Goal: Task Accomplishment & Management: Use online tool/utility

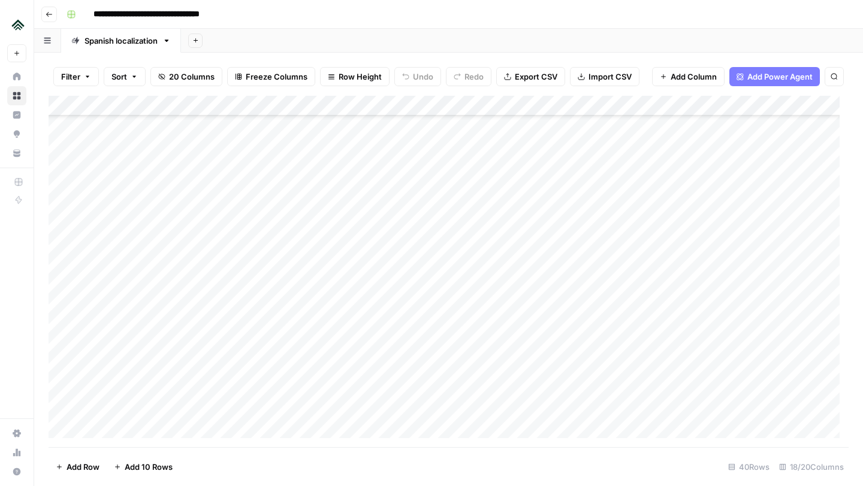
scroll to position [512, 0]
click at [140, 430] on div "Add Column" at bounding box center [449, 272] width 800 height 352
click at [142, 430] on div "Add Column" at bounding box center [449, 272] width 800 height 352
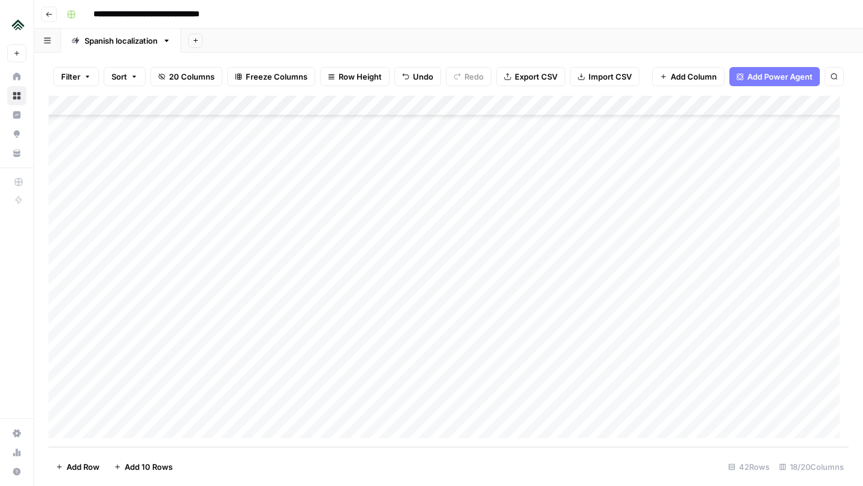
click at [120, 347] on div "Add Column" at bounding box center [449, 272] width 800 height 352
click at [147, 326] on div "Add Column" at bounding box center [449, 272] width 800 height 352
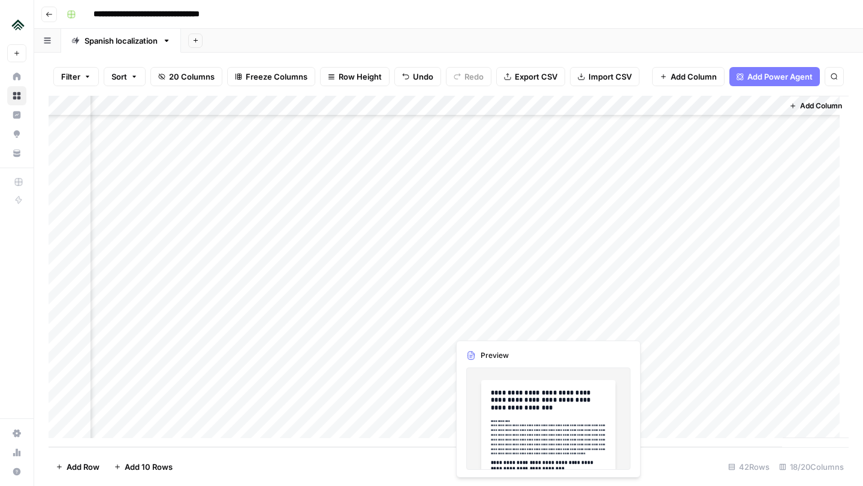
click at [478, 329] on div "Add Column" at bounding box center [449, 272] width 800 height 352
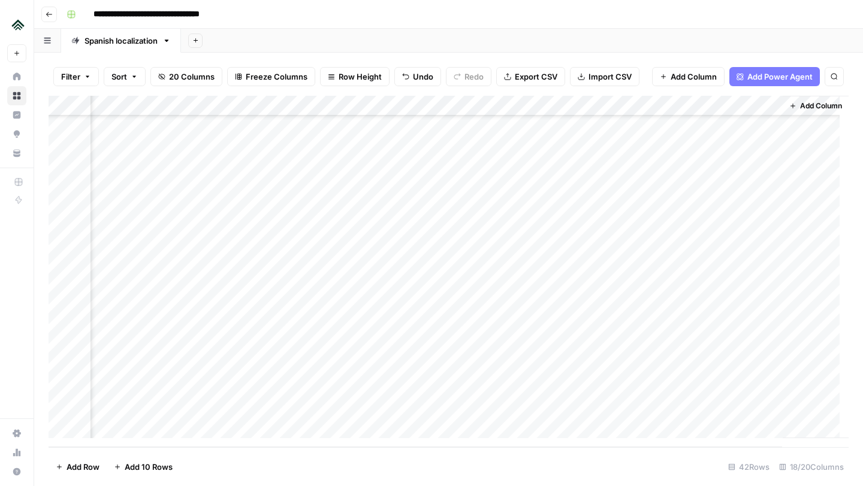
click at [807, 328] on div "Add Column" at bounding box center [815, 267] width 66 height 343
click at [791, 328] on div "Add Column" at bounding box center [815, 267] width 66 height 343
click at [358, 323] on div "Add Column" at bounding box center [449, 272] width 800 height 352
click at [798, 324] on div "Add Column" at bounding box center [815, 267] width 66 height 343
click at [790, 353] on div "Add Column" at bounding box center [815, 267] width 66 height 343
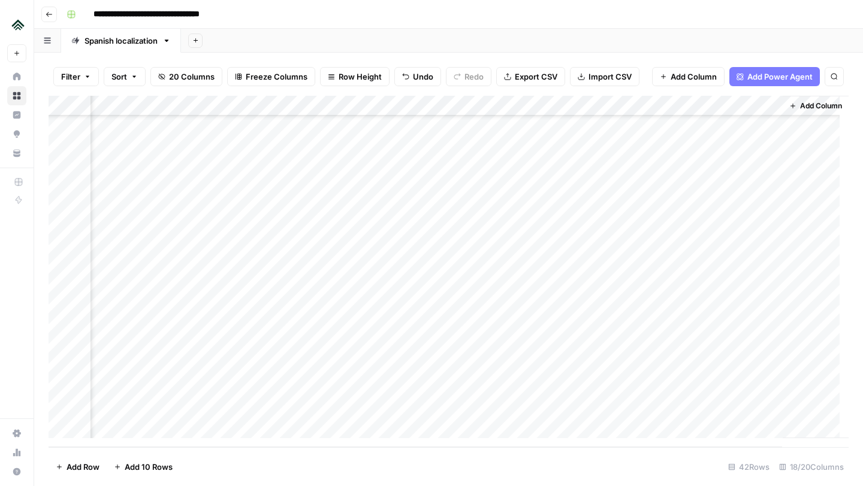
click at [732, 351] on div "Add Column" at bounding box center [449, 272] width 800 height 352
click at [407, 347] on div "Add Column" at bounding box center [449, 272] width 800 height 352
